Goal: Information Seeking & Learning: Learn about a topic

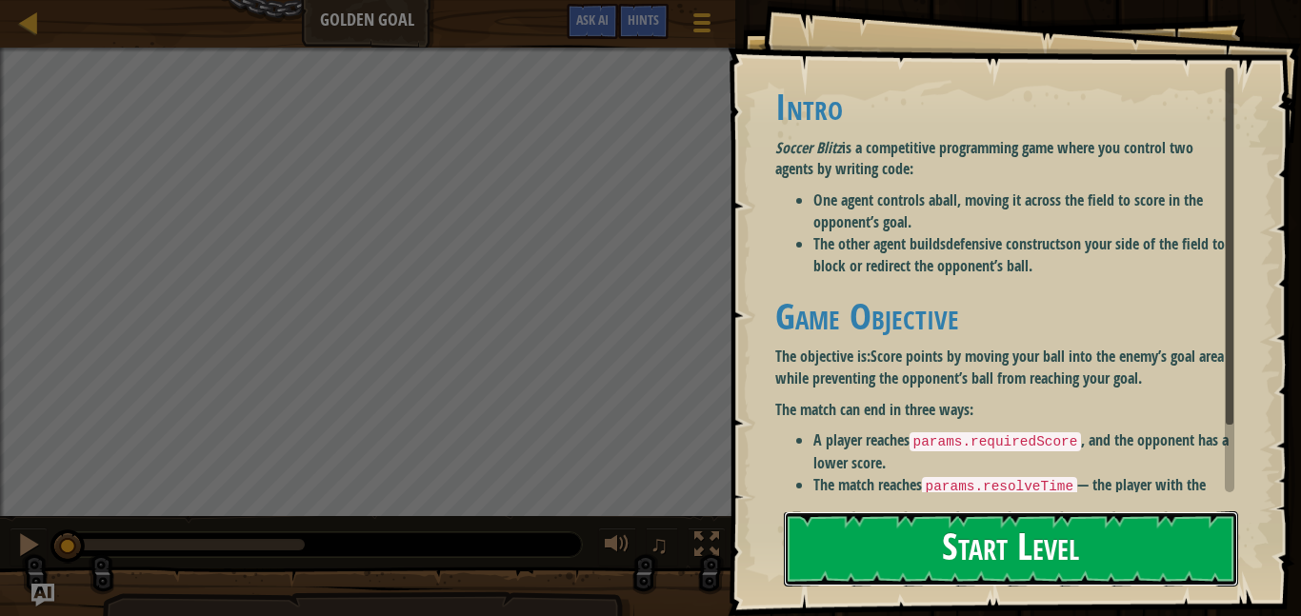
click at [1057, 526] on button "Start Level" at bounding box center [1011, 548] width 454 height 75
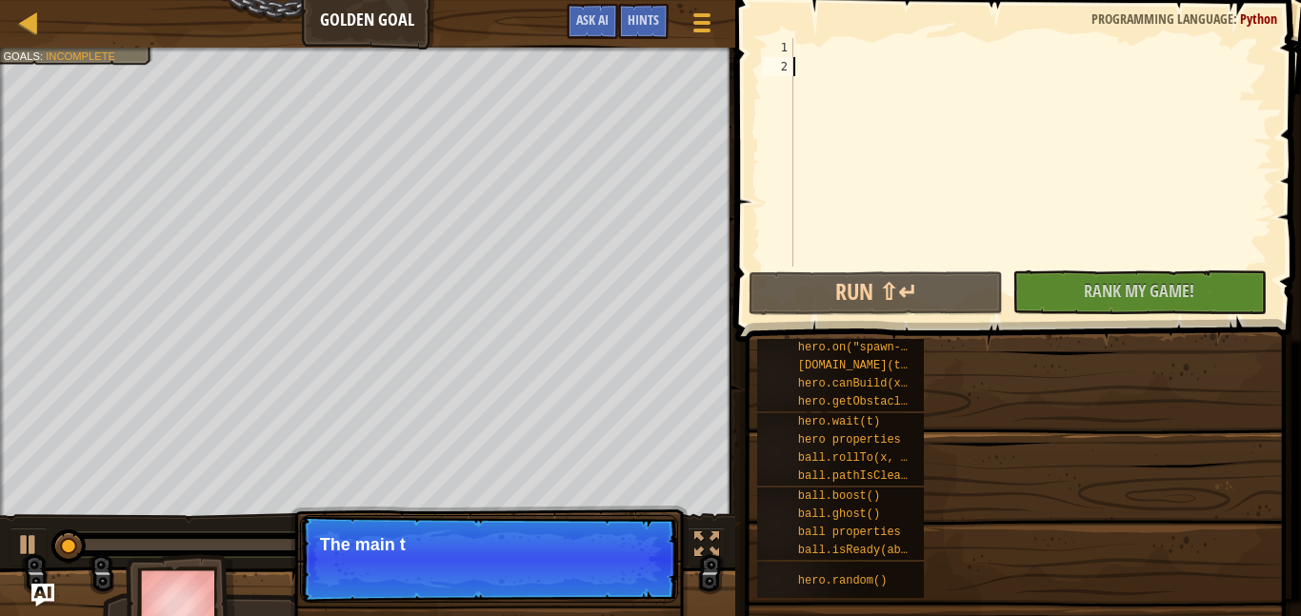
click at [1057, 526] on div "hero.on("spawn-ball", f) [DOMAIN_NAME](type, x, y) hero.canBuild(x, y) hero.get…" at bounding box center [1021, 468] width 531 height 261
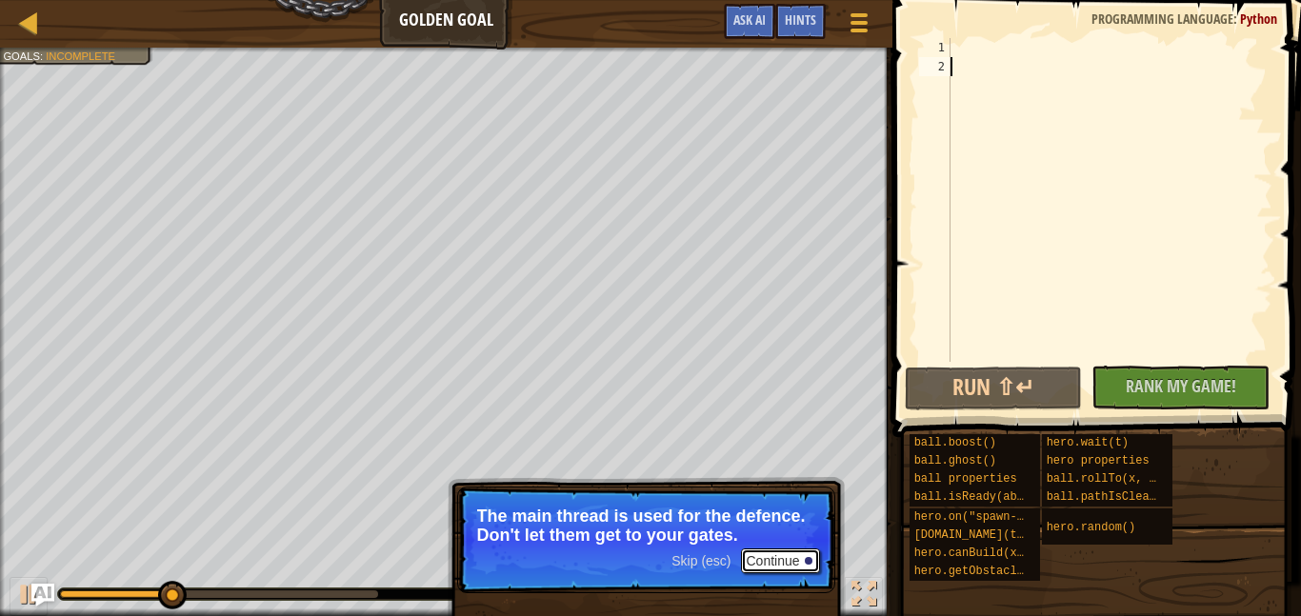
click at [793, 560] on button "Continue" at bounding box center [780, 561] width 79 height 25
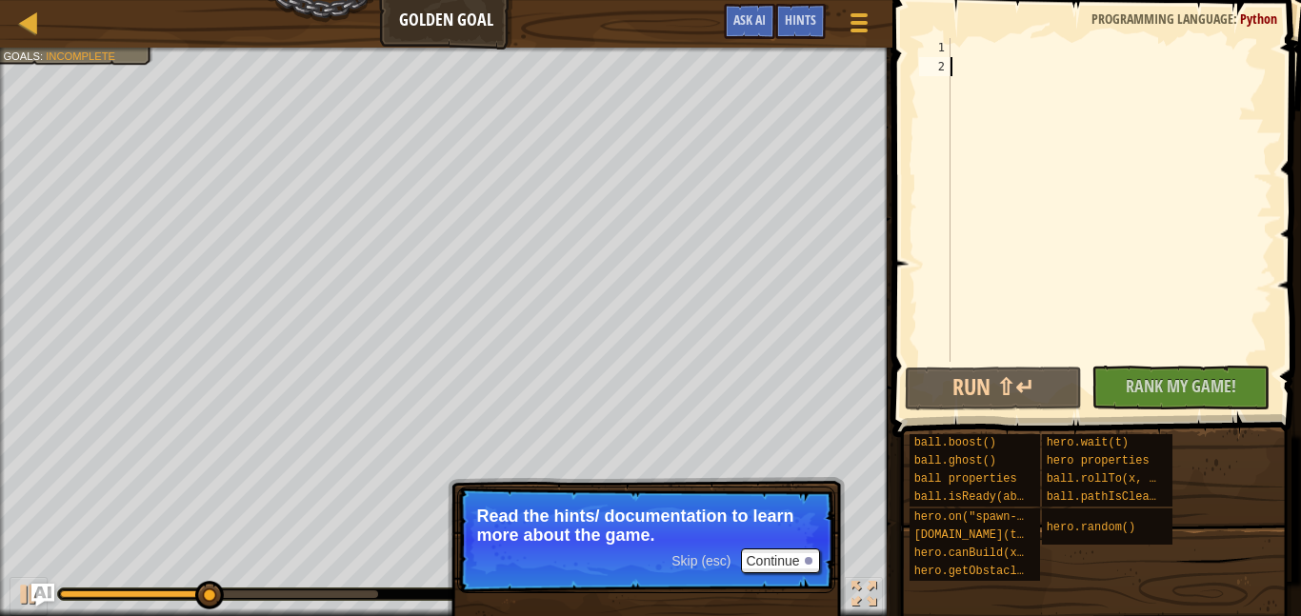
type textarea "h"
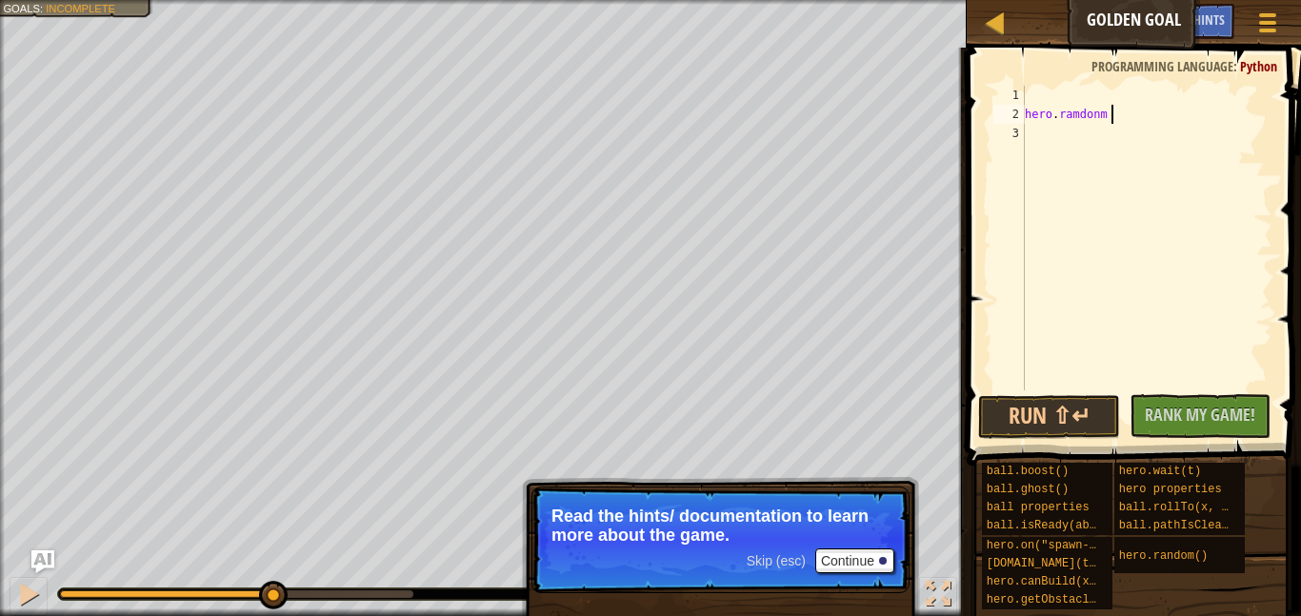
scroll to position [9, 11]
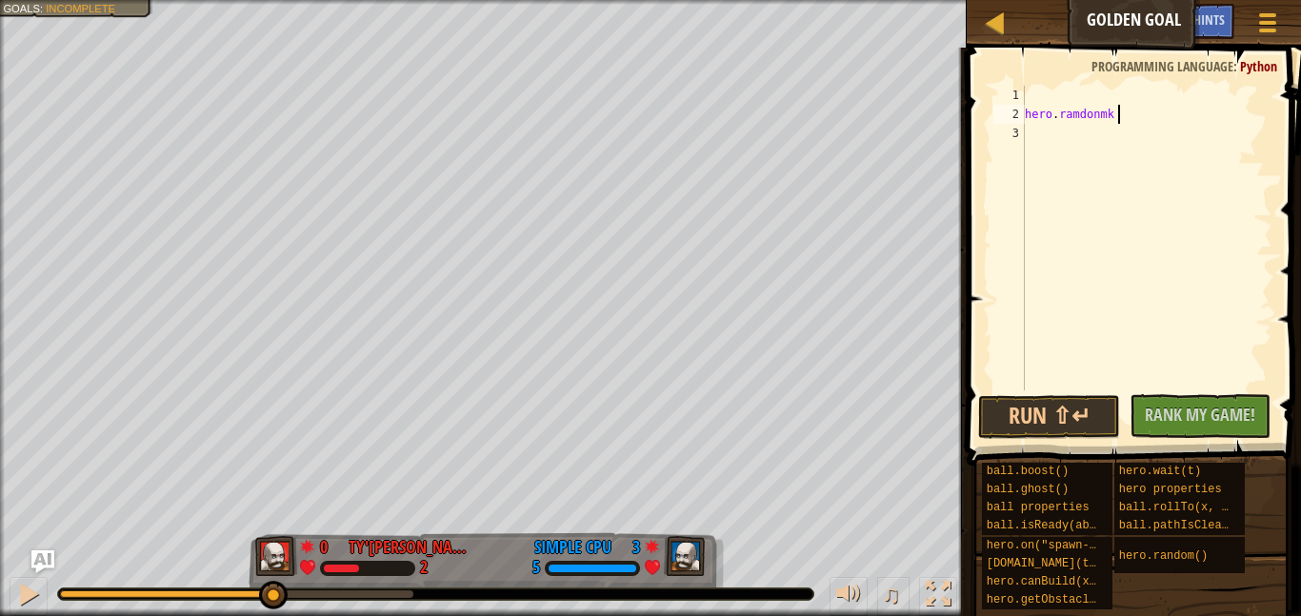
type textarea "hero. [GEOGRAPHIC_DATA]"
